Goal: Navigation & Orientation: Understand site structure

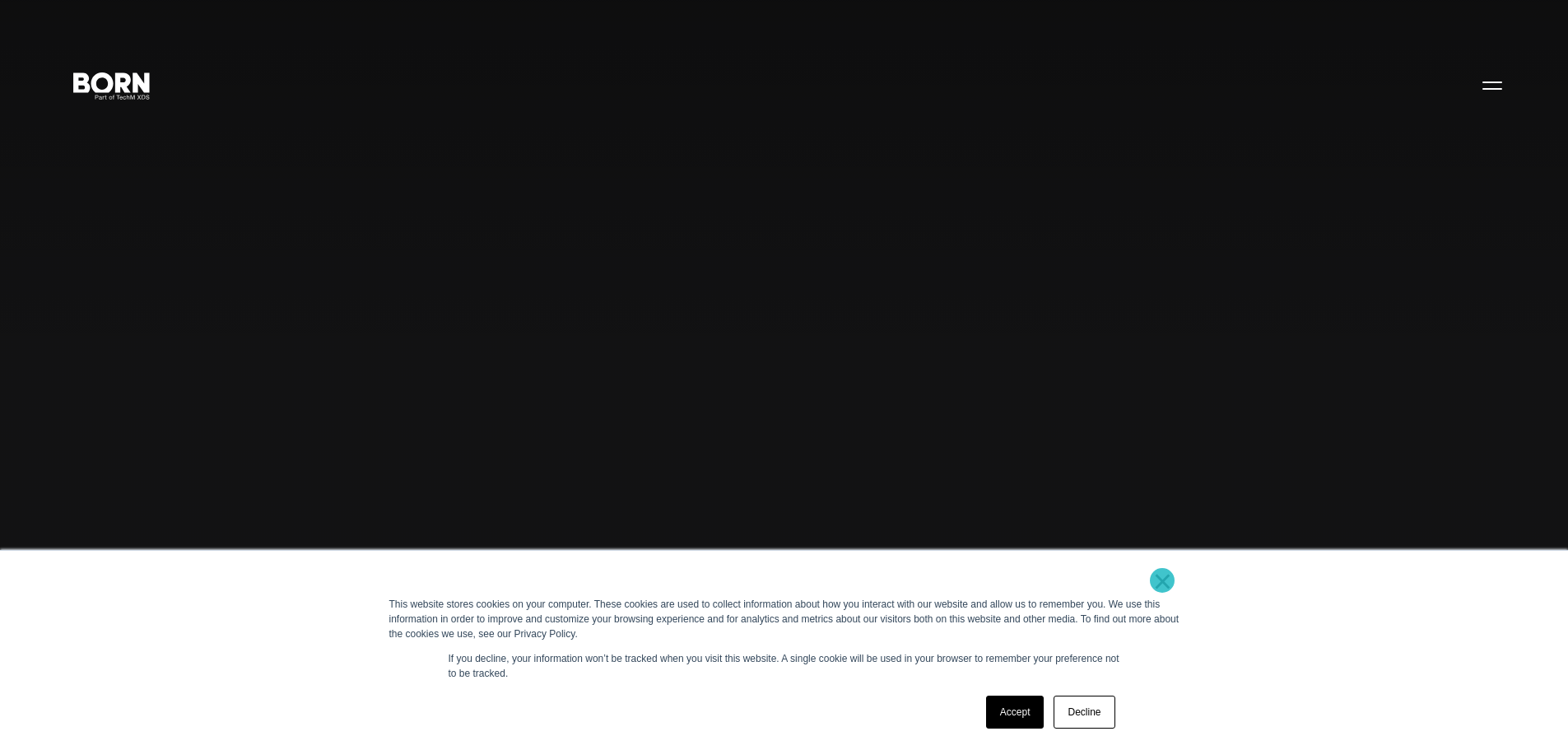
click at [1162, 581] on link "×" at bounding box center [1163, 581] width 20 height 14
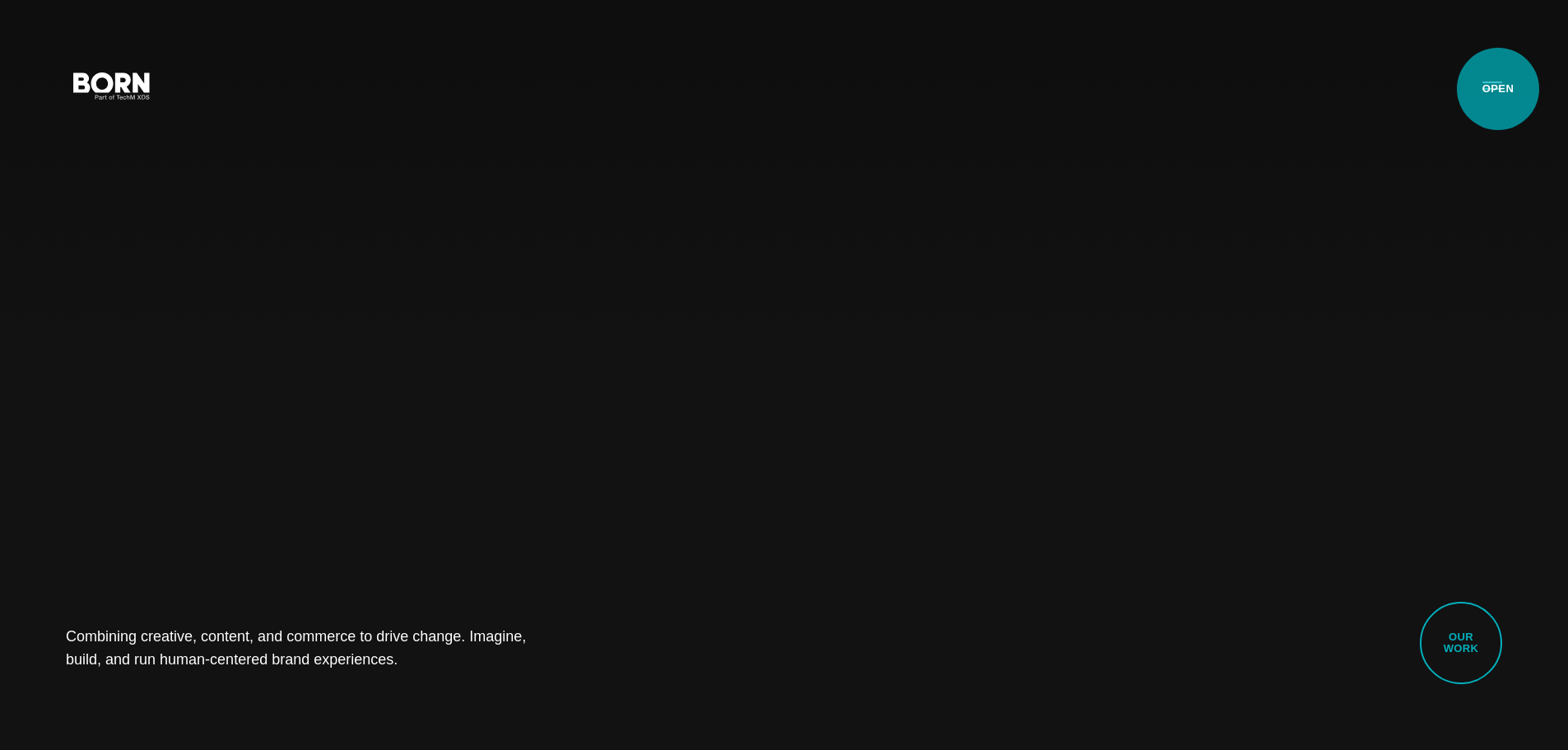
click at [1498, 89] on button "Primary Menu" at bounding box center [1492, 85] width 40 height 35
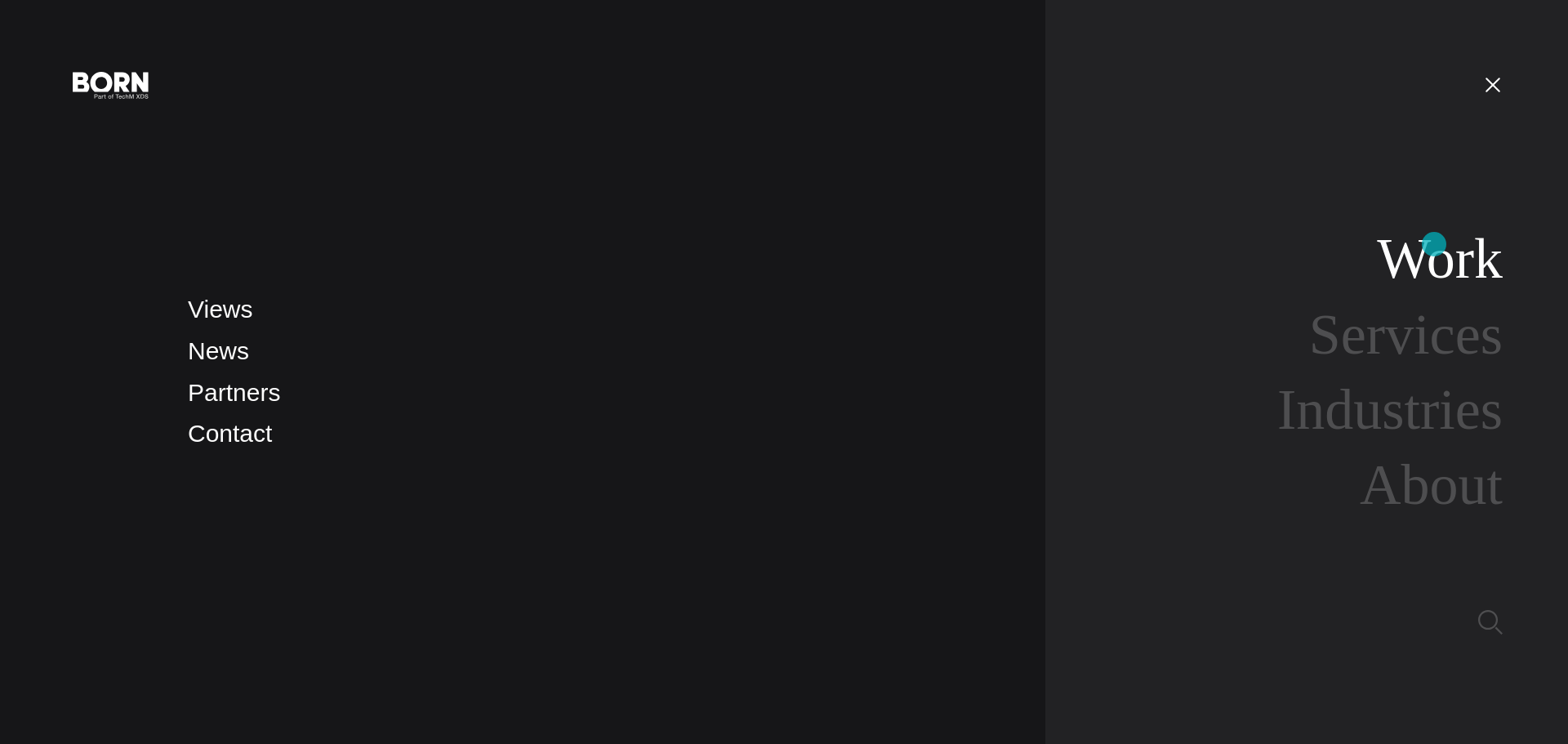
click at [1434, 244] on link "Work" at bounding box center [1439, 259] width 125 height 63
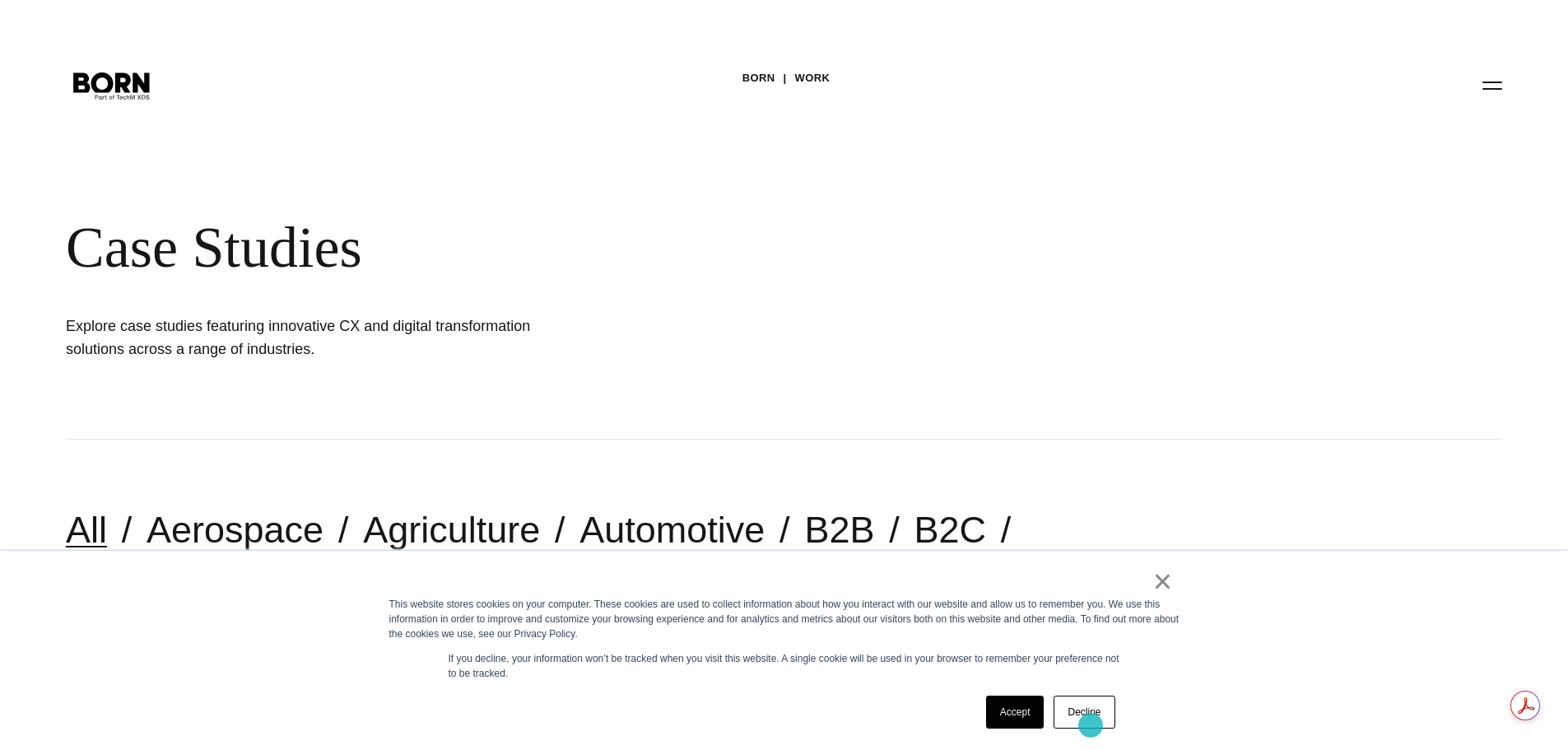
click at [1091, 716] on link "Decline" at bounding box center [1084, 712] width 61 height 33
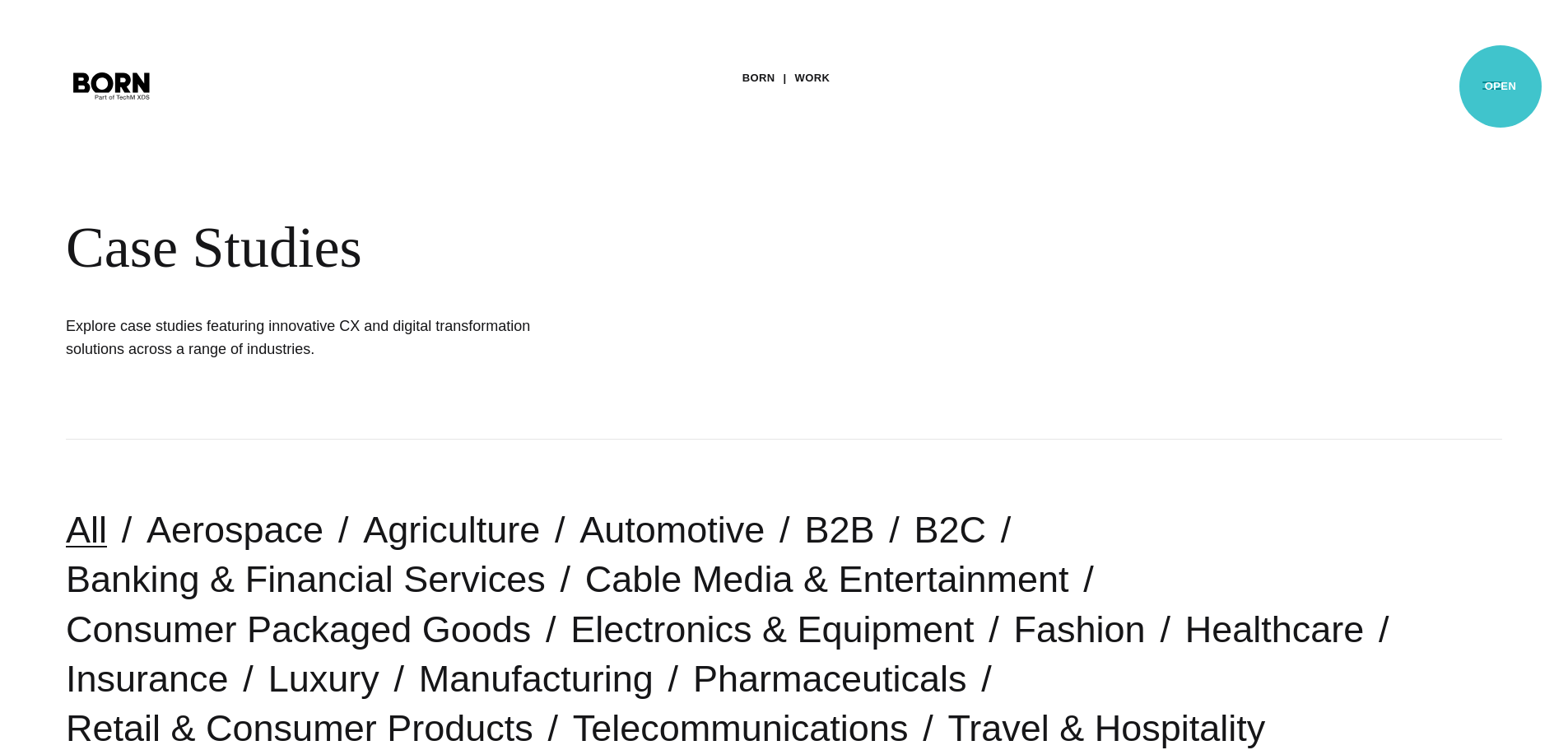
click at [1500, 87] on button "Primary Menu" at bounding box center [1492, 85] width 40 height 35
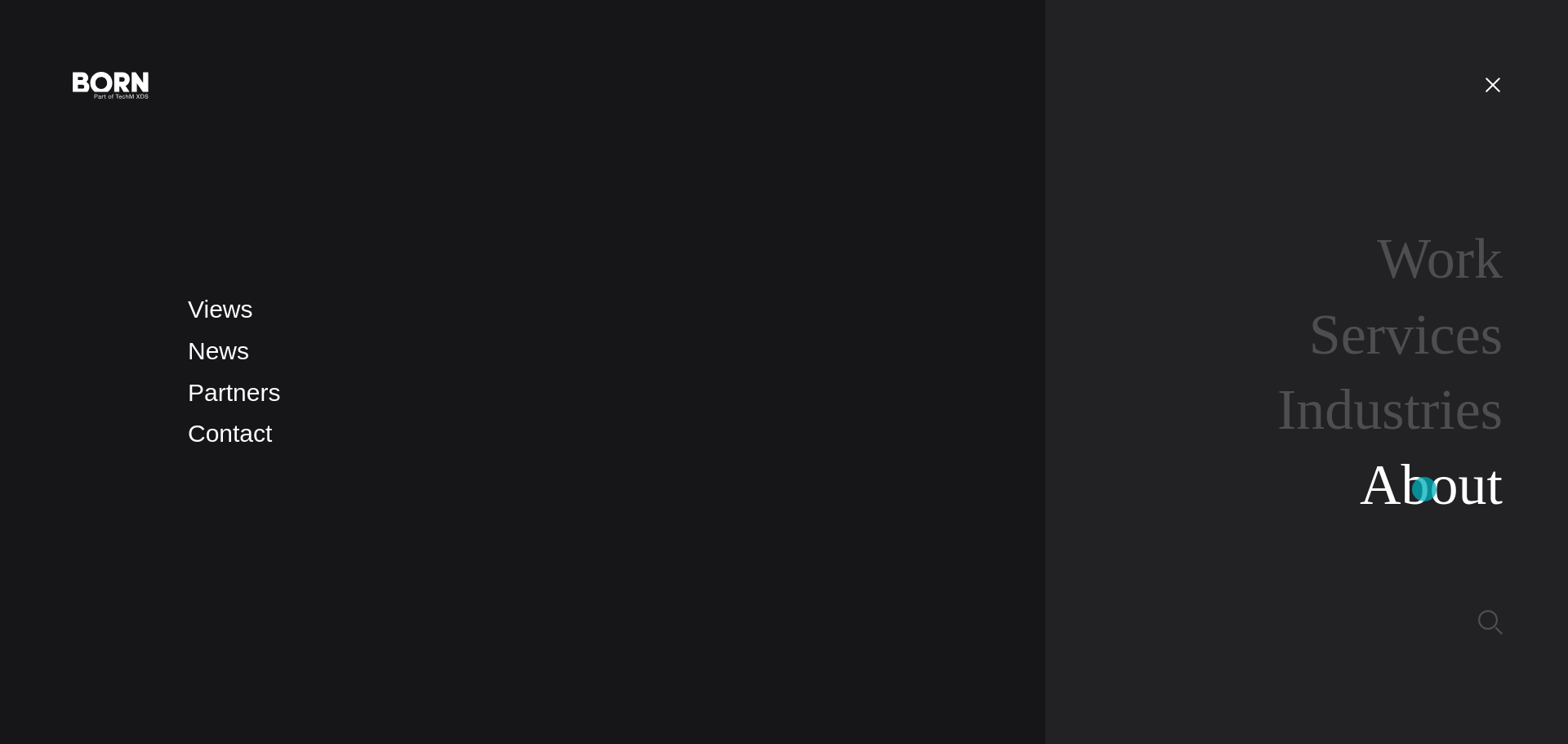
click at [1417, 510] on link "About" at bounding box center [1432, 484] width 143 height 63
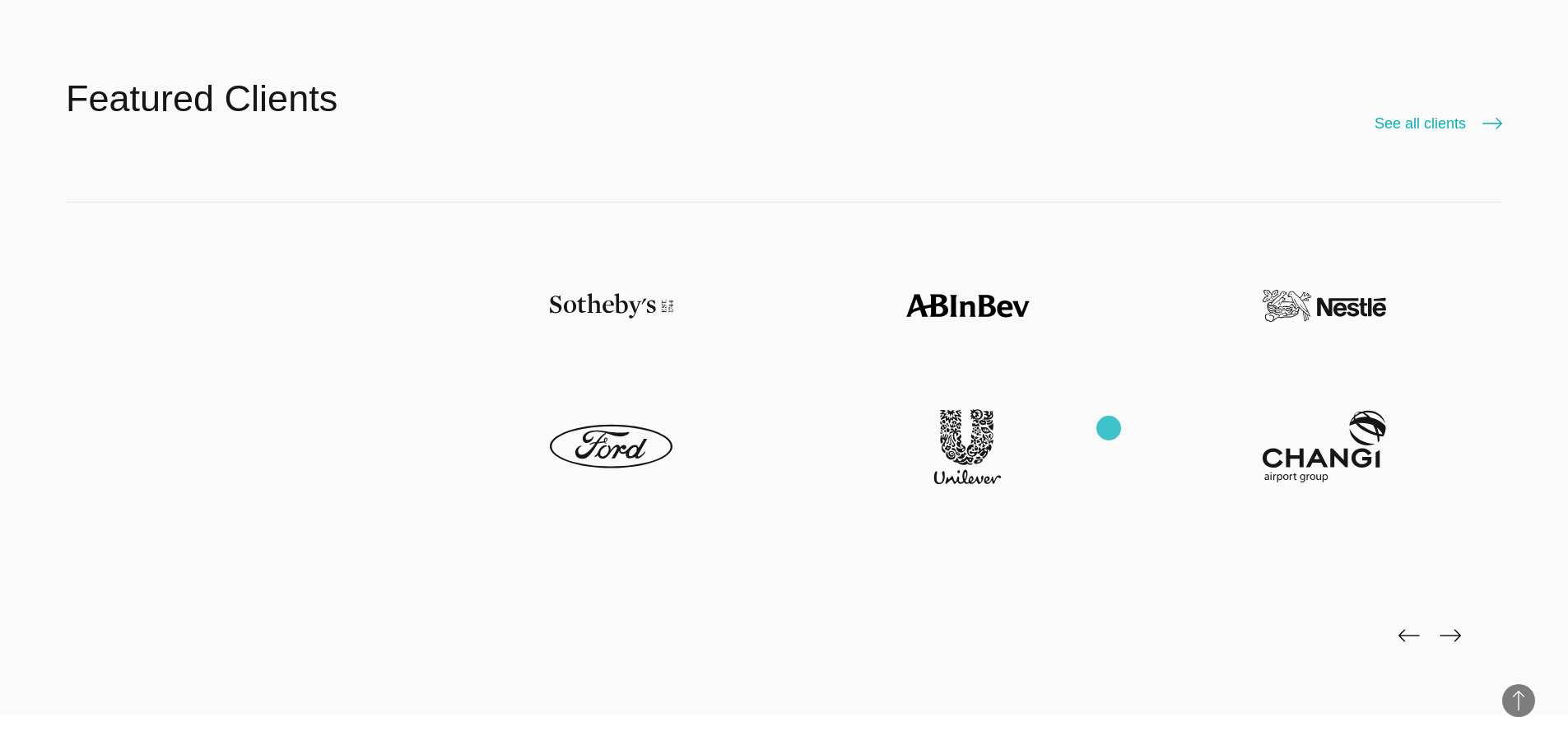
scroll to position [4201, 0]
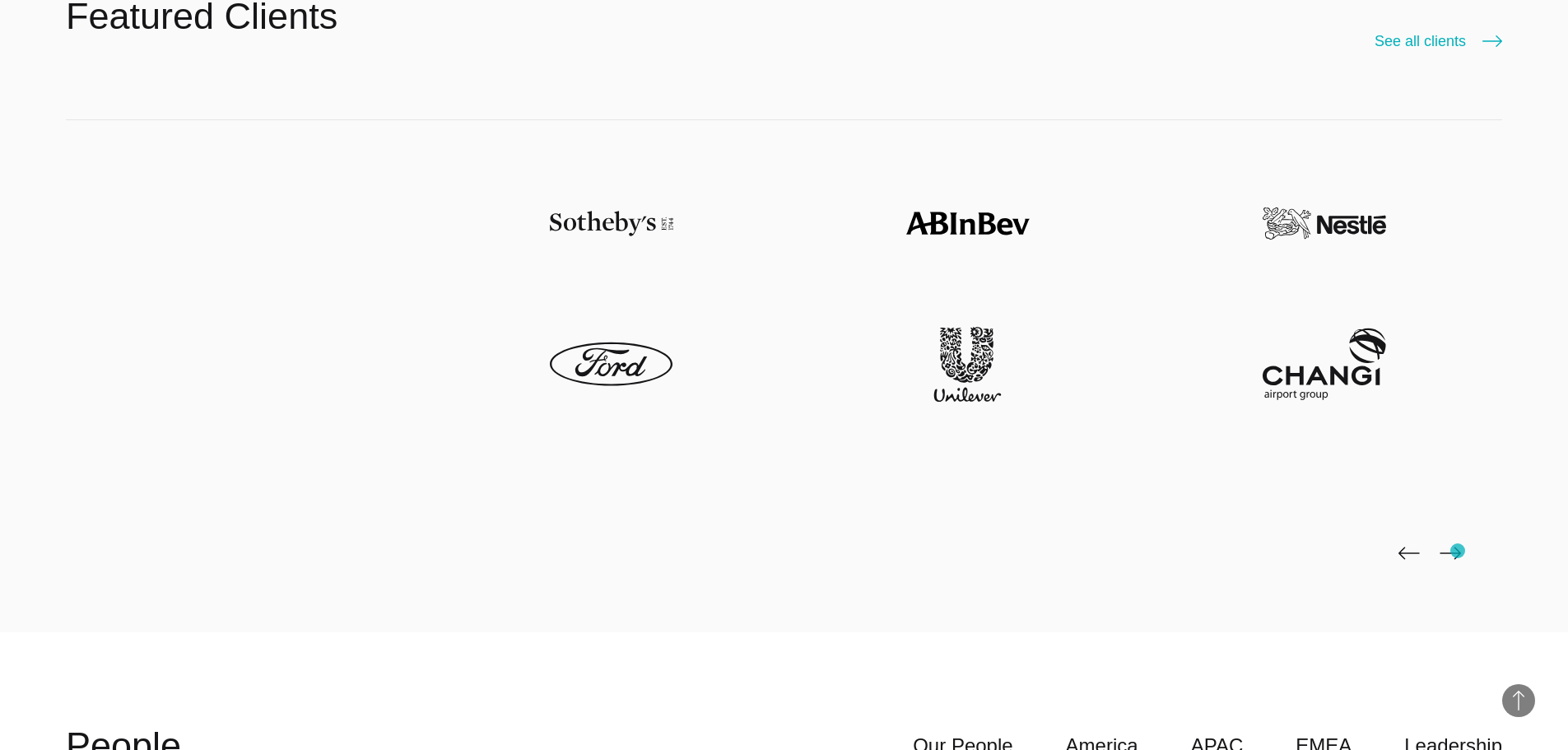
click at [1458, 551] on img at bounding box center [1450, 554] width 21 height 14
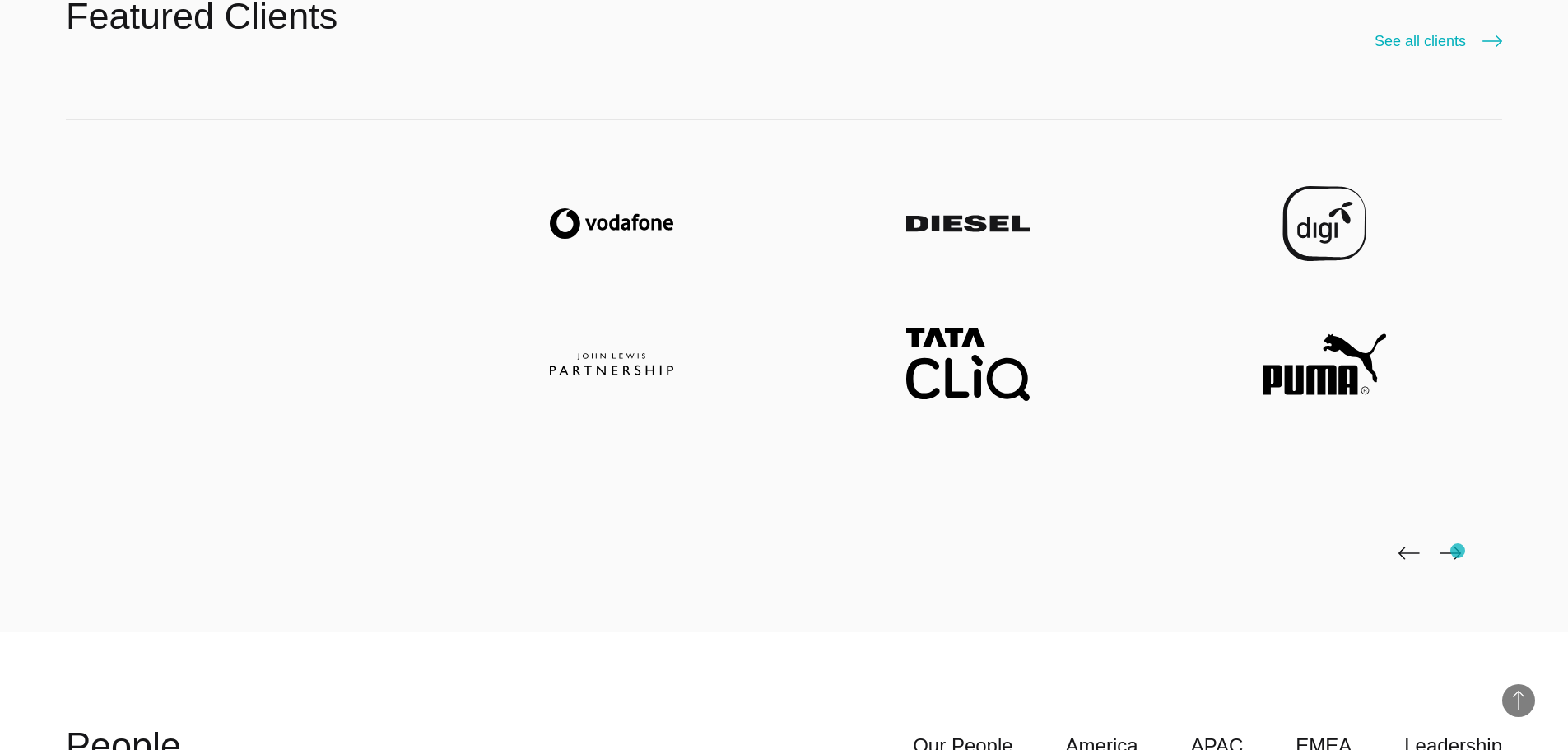
click at [1458, 551] on img at bounding box center [1450, 554] width 21 height 14
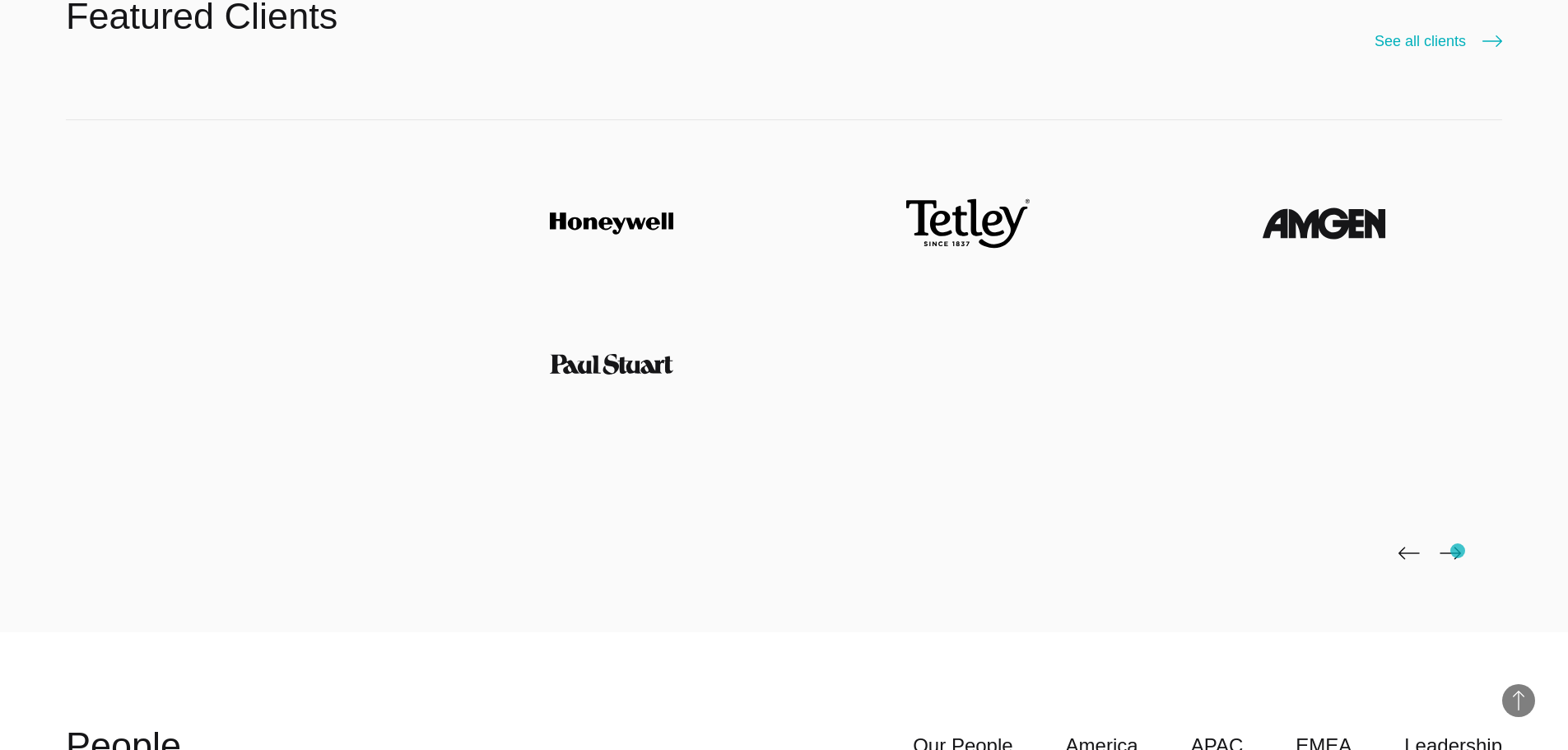
click at [1458, 551] on img at bounding box center [1450, 554] width 21 height 14
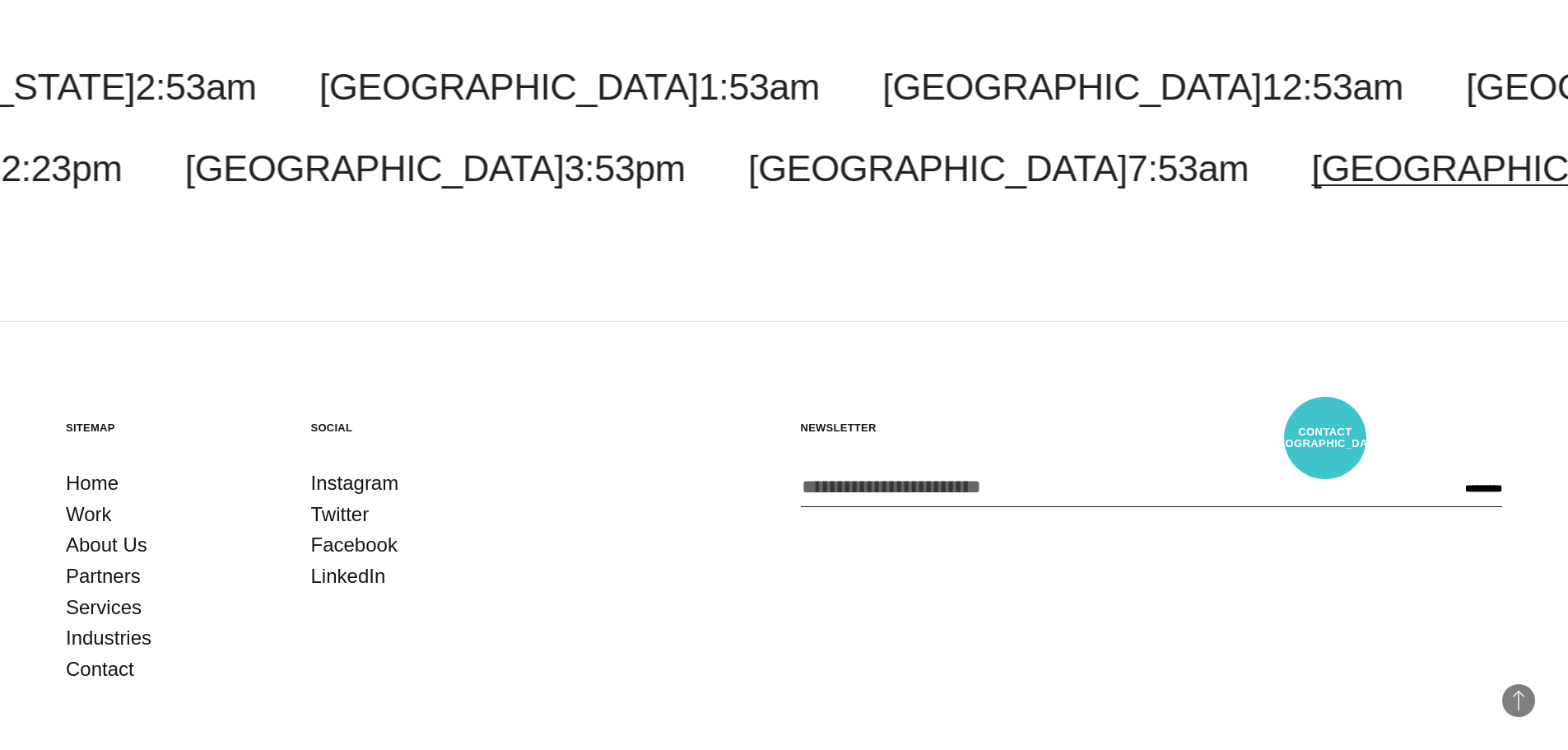
scroll to position [6241, 0]
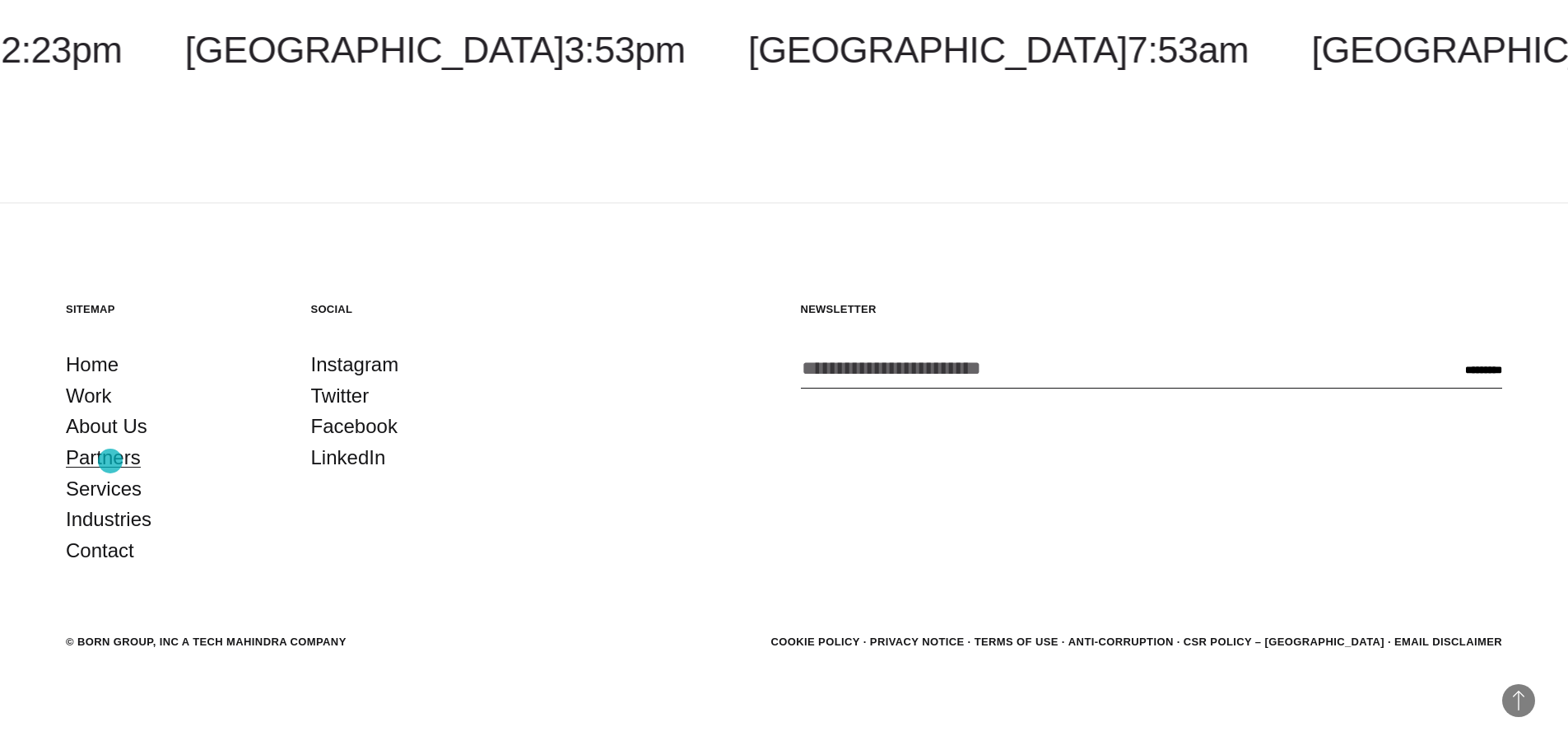
click at [110, 461] on link "Partners" at bounding box center [104, 458] width 75 height 31
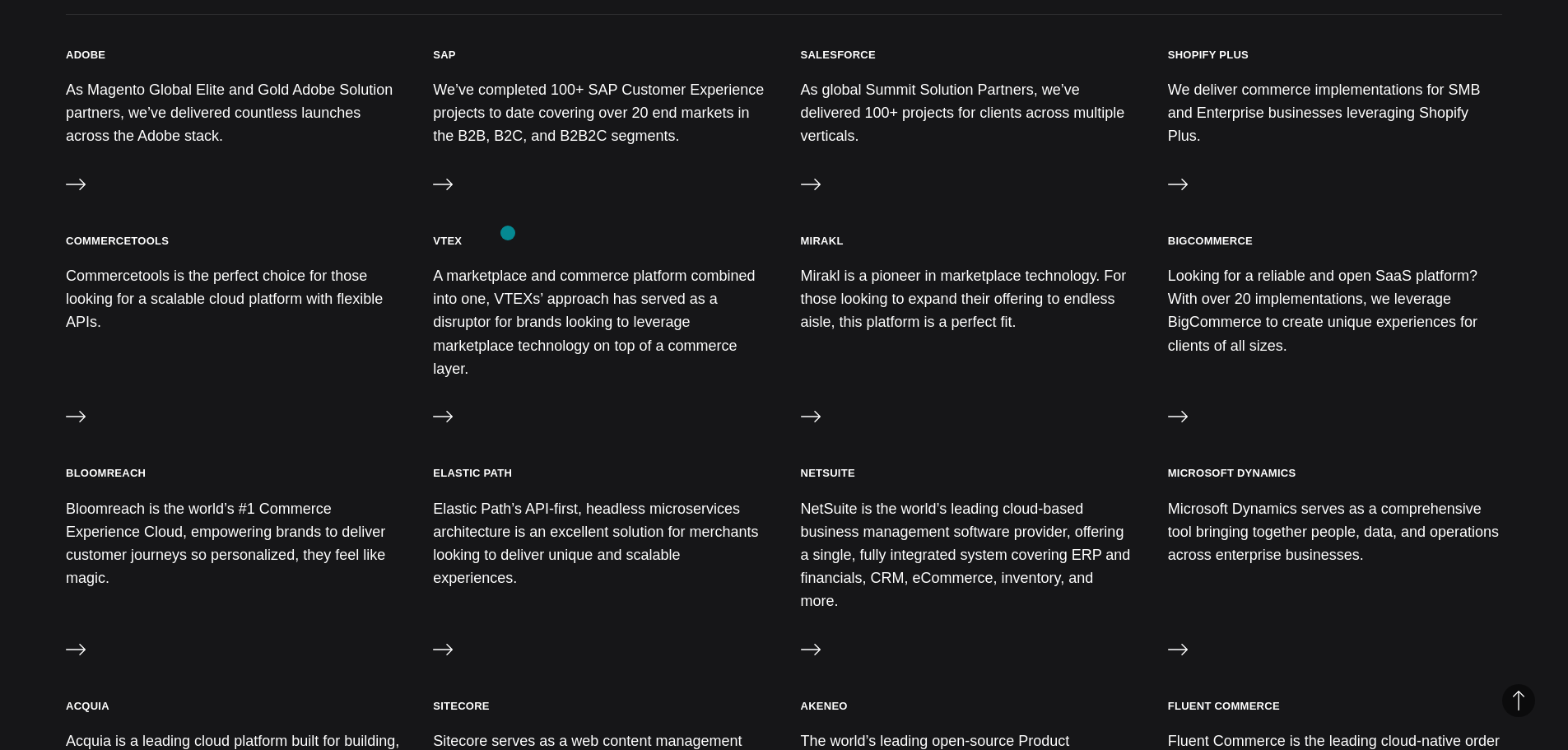
scroll to position [742, 0]
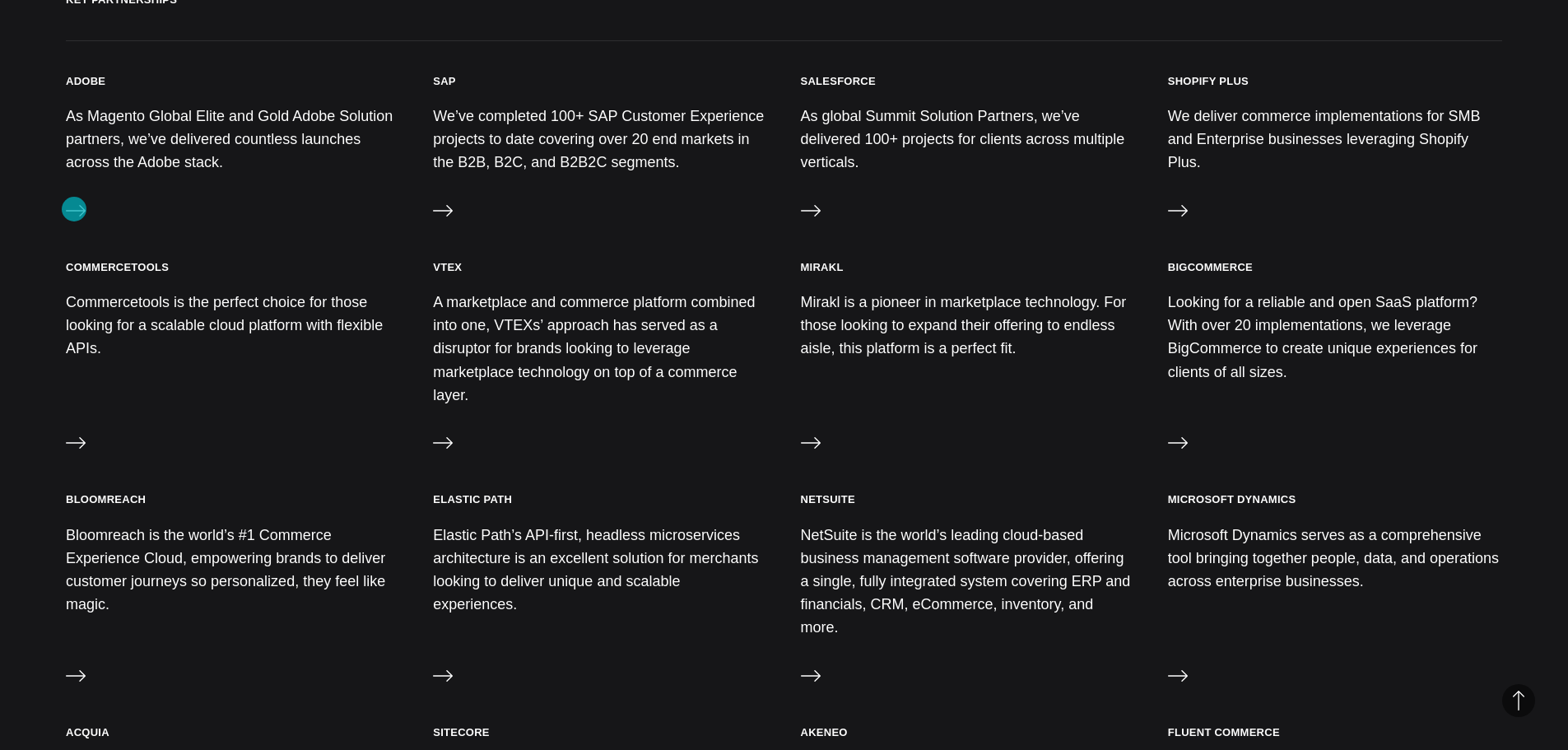
click at [74, 209] on icon at bounding box center [76, 211] width 20 height 20
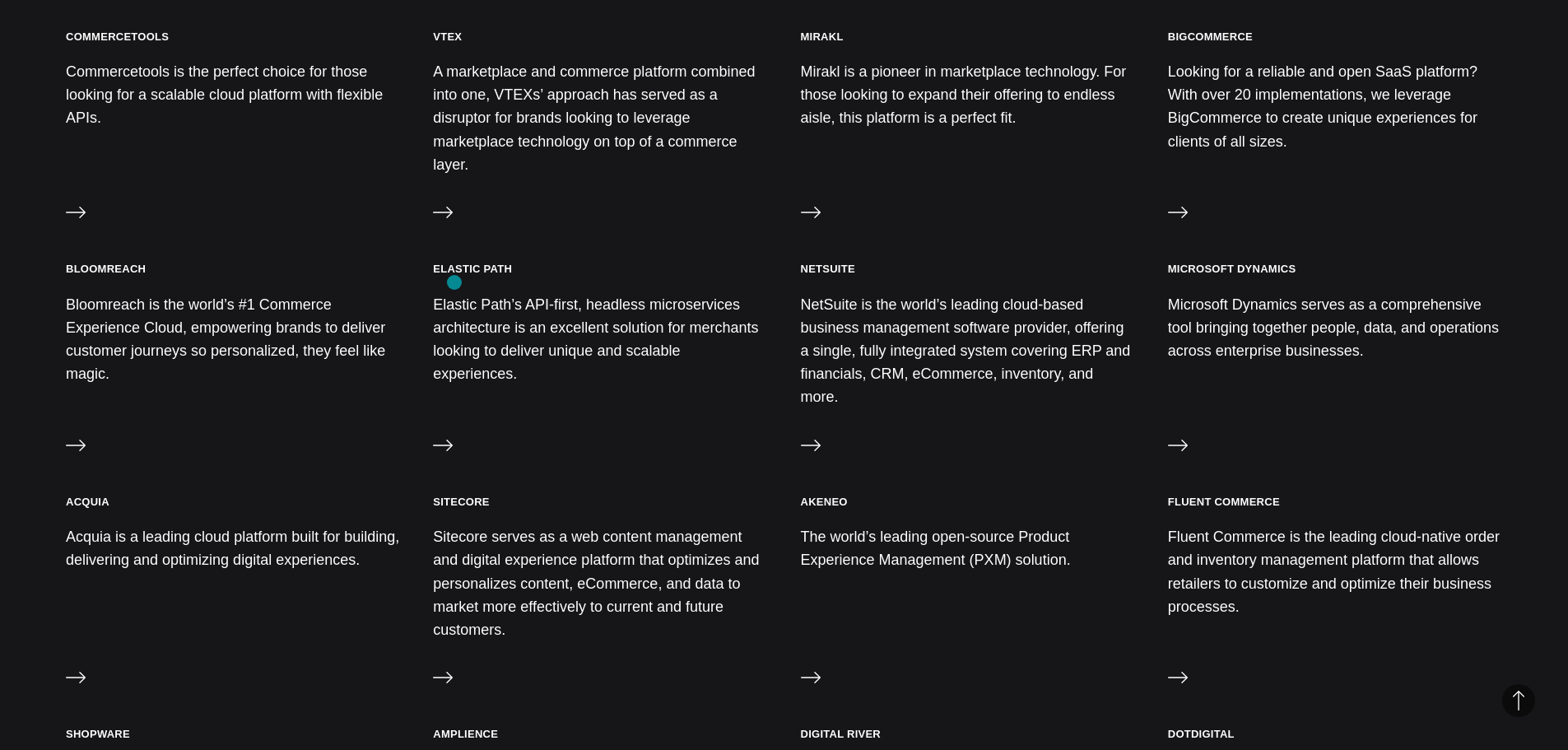
scroll to position [989, 0]
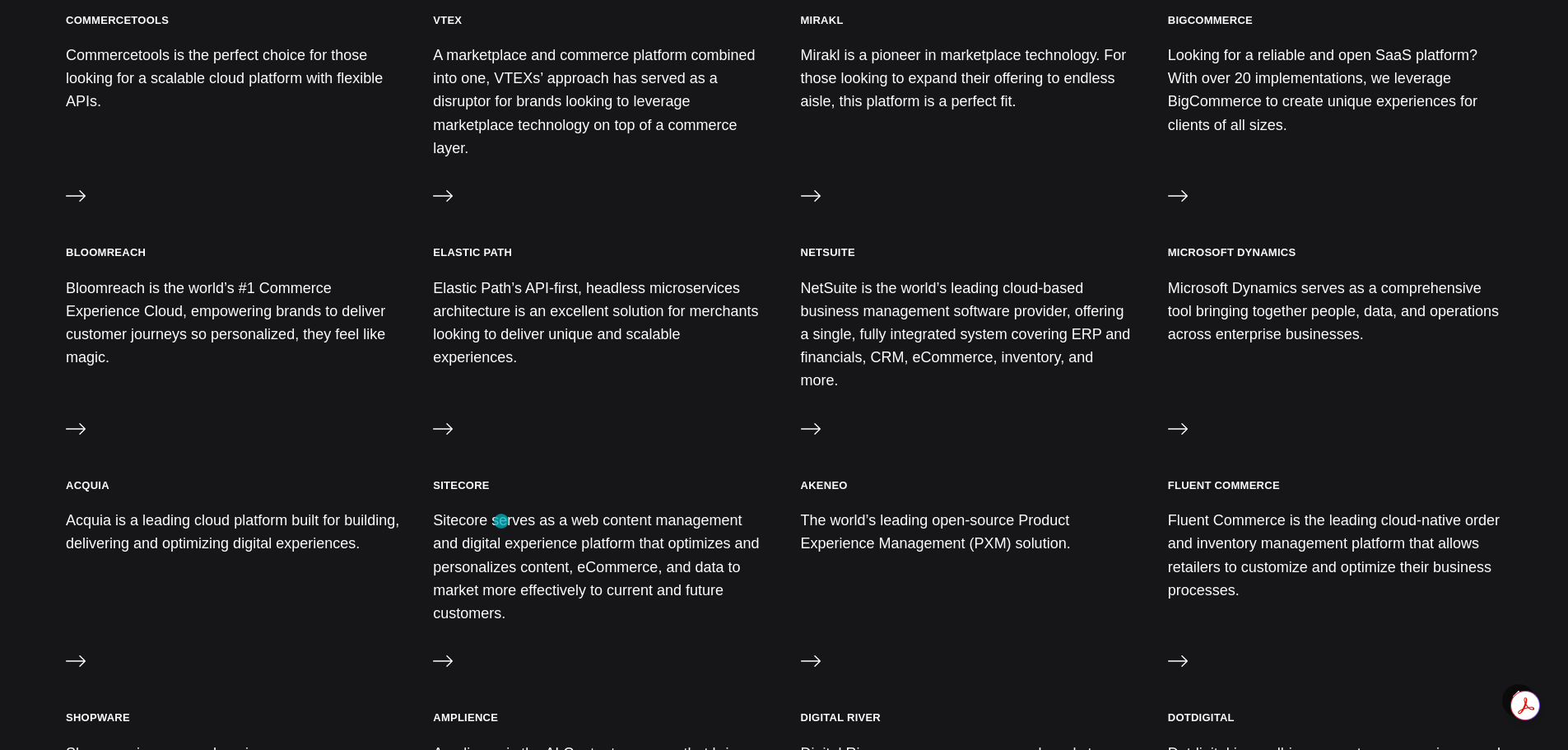
click at [502, 522] on p "Sitecore serves as a web content management and digital experience platform tha…" at bounding box center [600, 567] width 334 height 116
click at [441, 651] on icon at bounding box center [442, 661] width 20 height 20
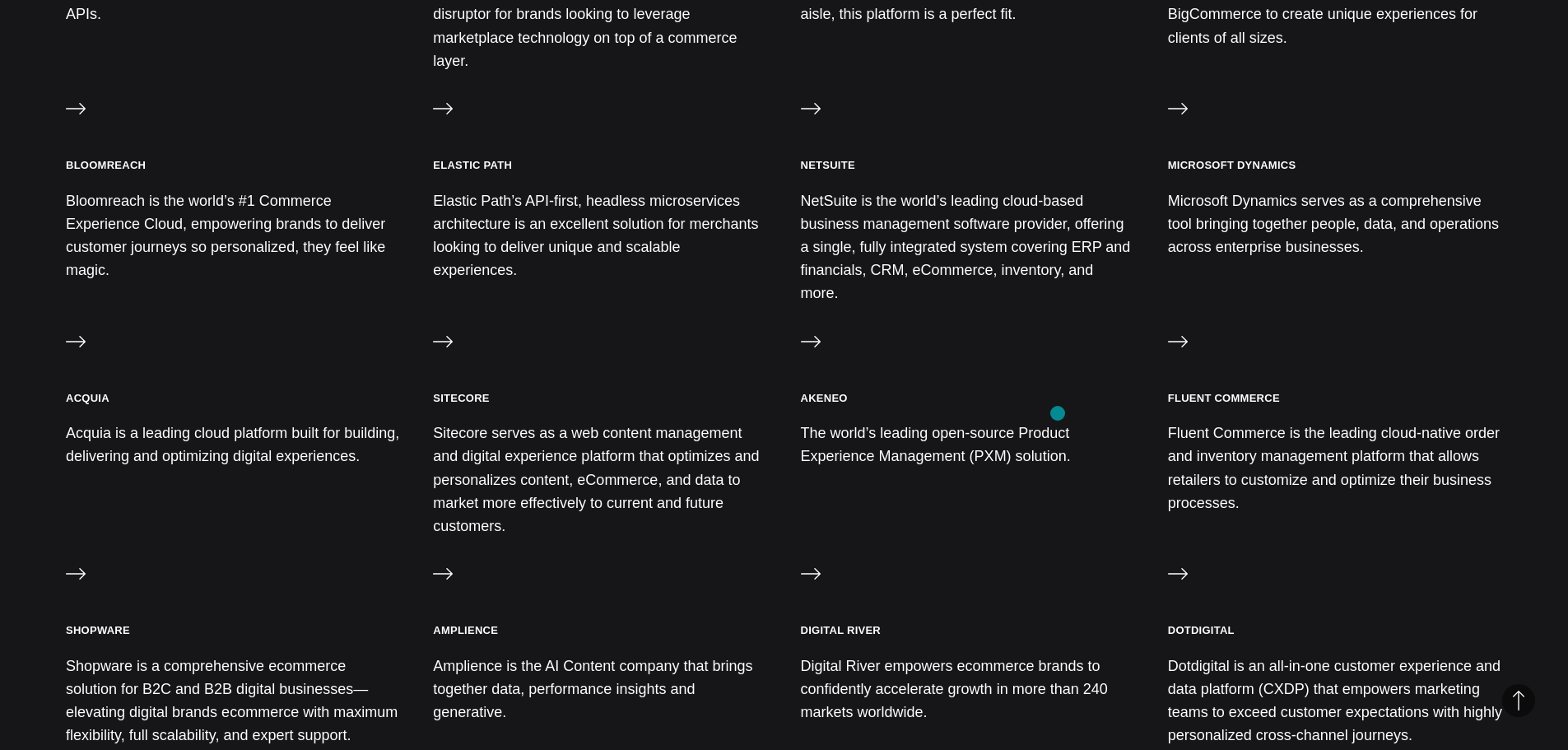
scroll to position [1071, 0]
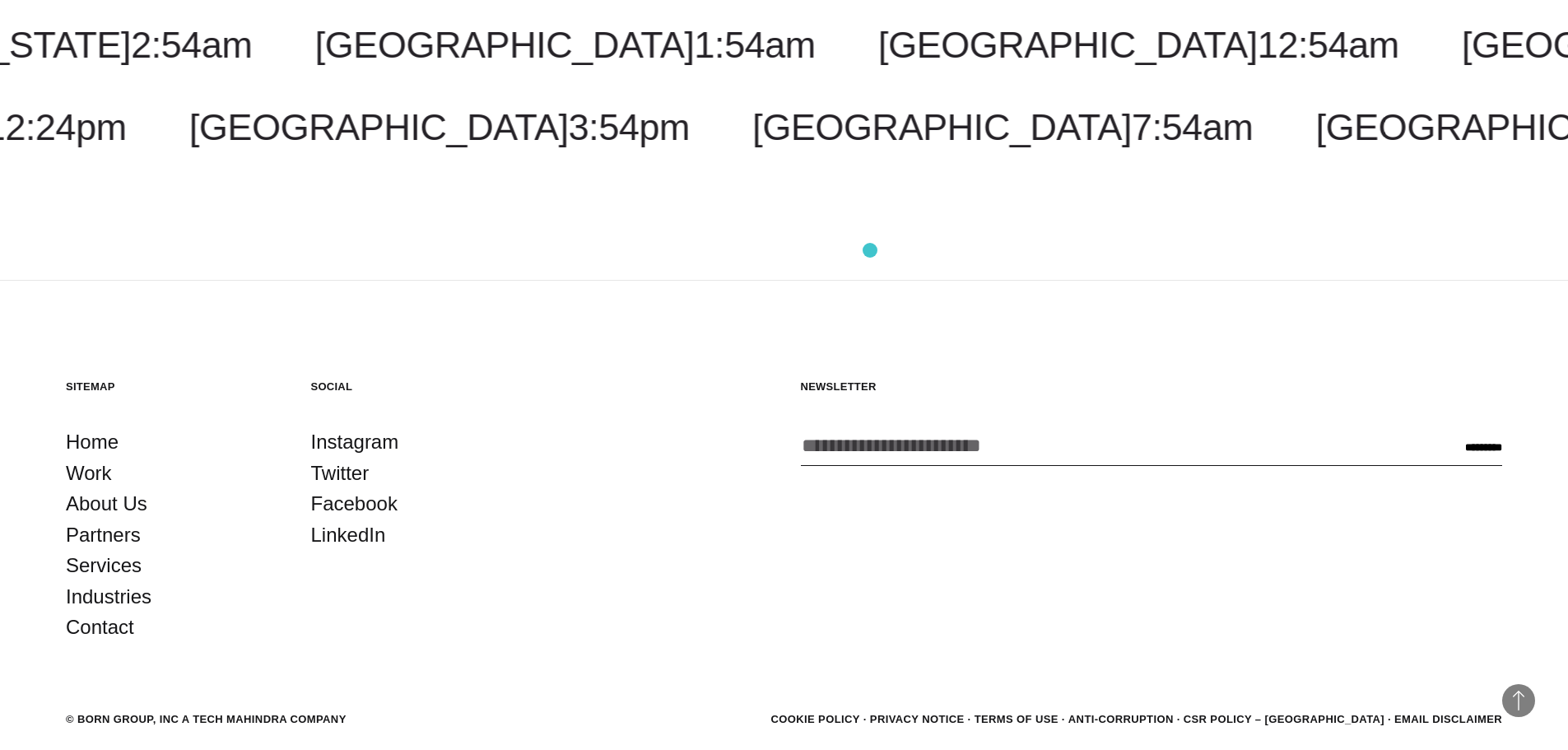
scroll to position [2480, 0]
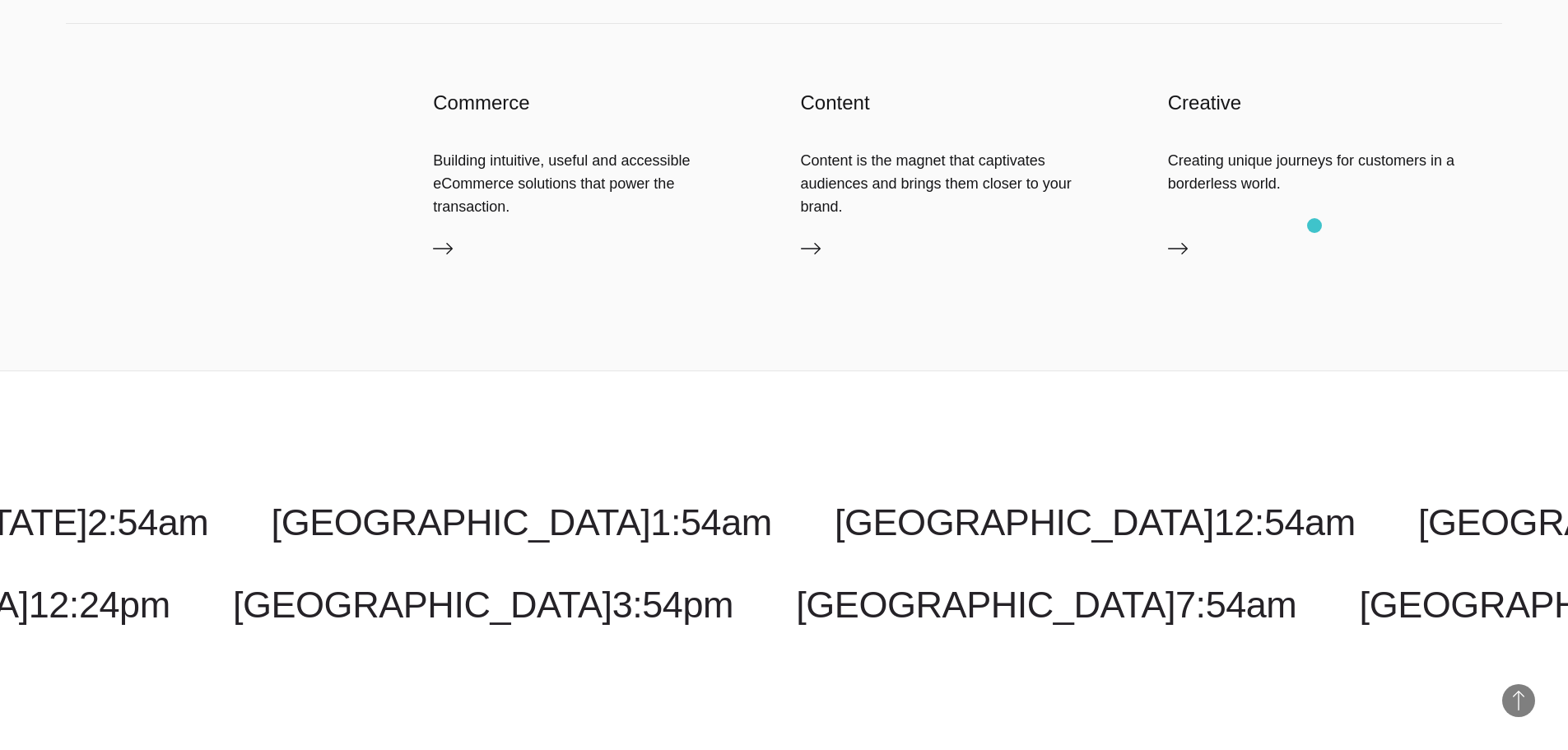
scroll to position [824, 0]
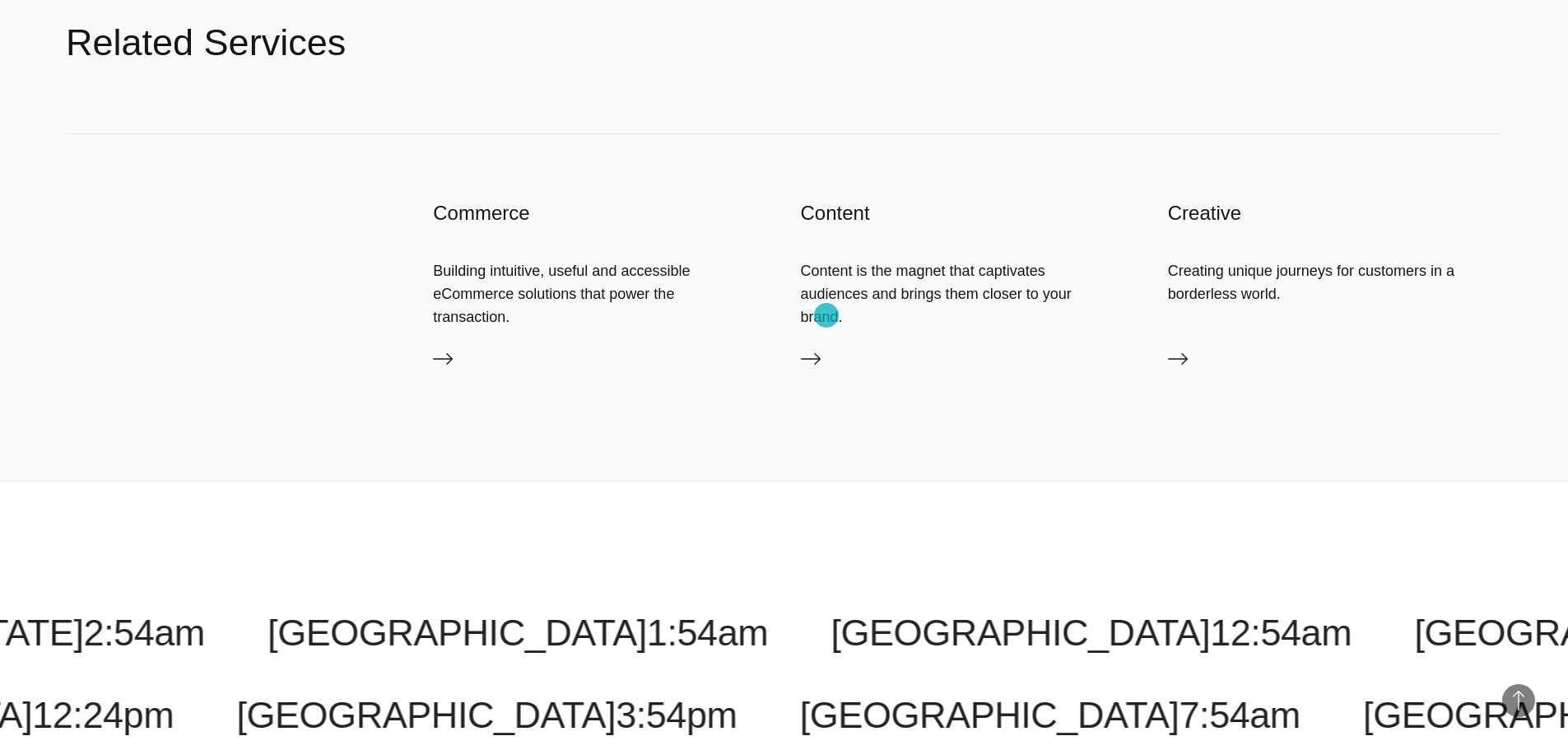
click at [825, 349] on link "Content" at bounding box center [969, 362] width 334 height 26
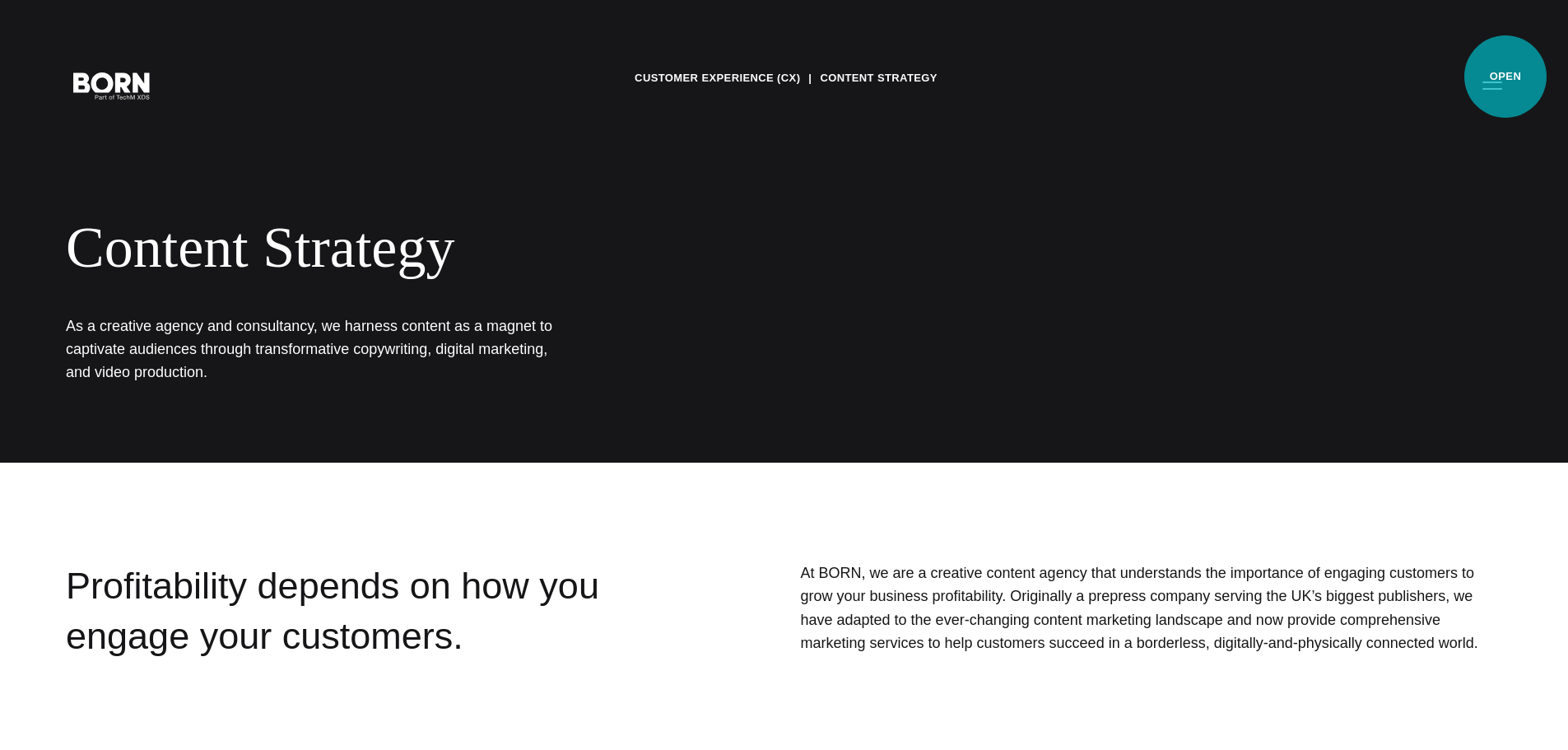
click at [1506, 78] on button "Primary Menu" at bounding box center [1492, 85] width 40 height 35
